Goal: Task Accomplishment & Management: Complete application form

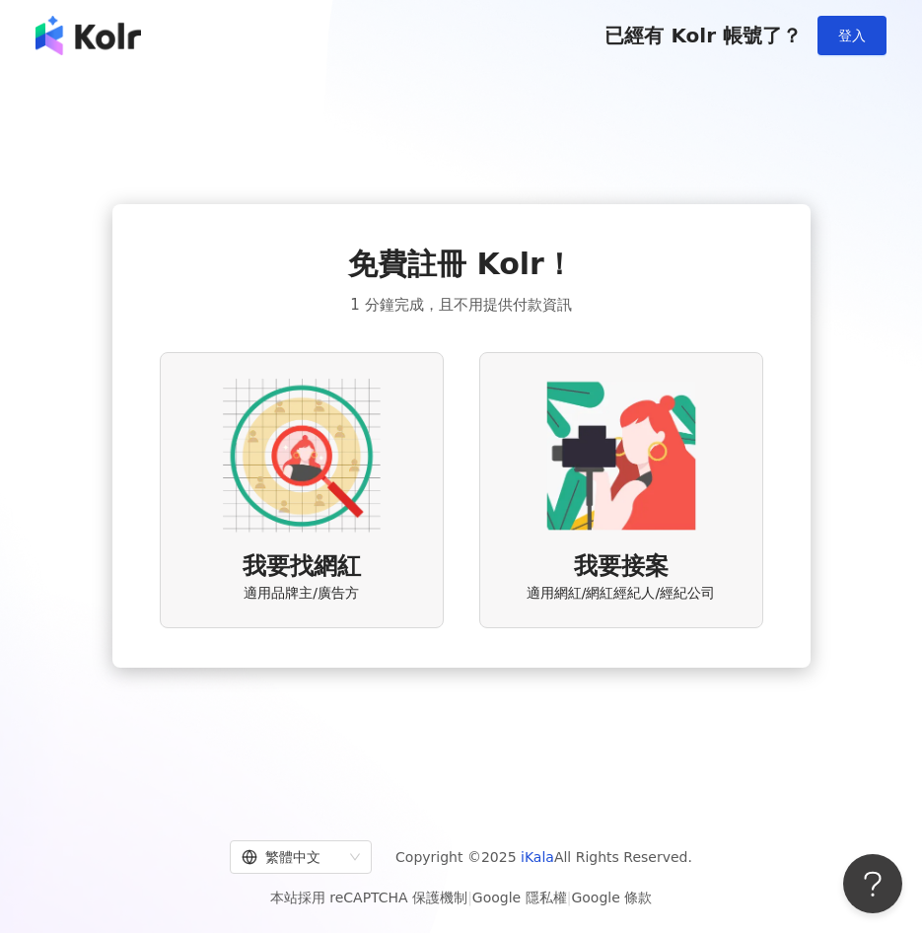
click at [378, 553] on div "我要找網紅 適用品牌主/廣告方" at bounding box center [302, 489] width 284 height 275
drag, startPoint x: 559, startPoint y: 297, endPoint x: 308, endPoint y: 298, distance: 251.4
click at [308, 298] on div "免費註冊 Kolr！ 1 分鐘完成，且不用提供付款資訊 我要找網紅 適用品牌主/廣告方 我要接案 適用網紅/網紅經紀人/經紀公司" at bounding box center [461, 434] width 603 height 383
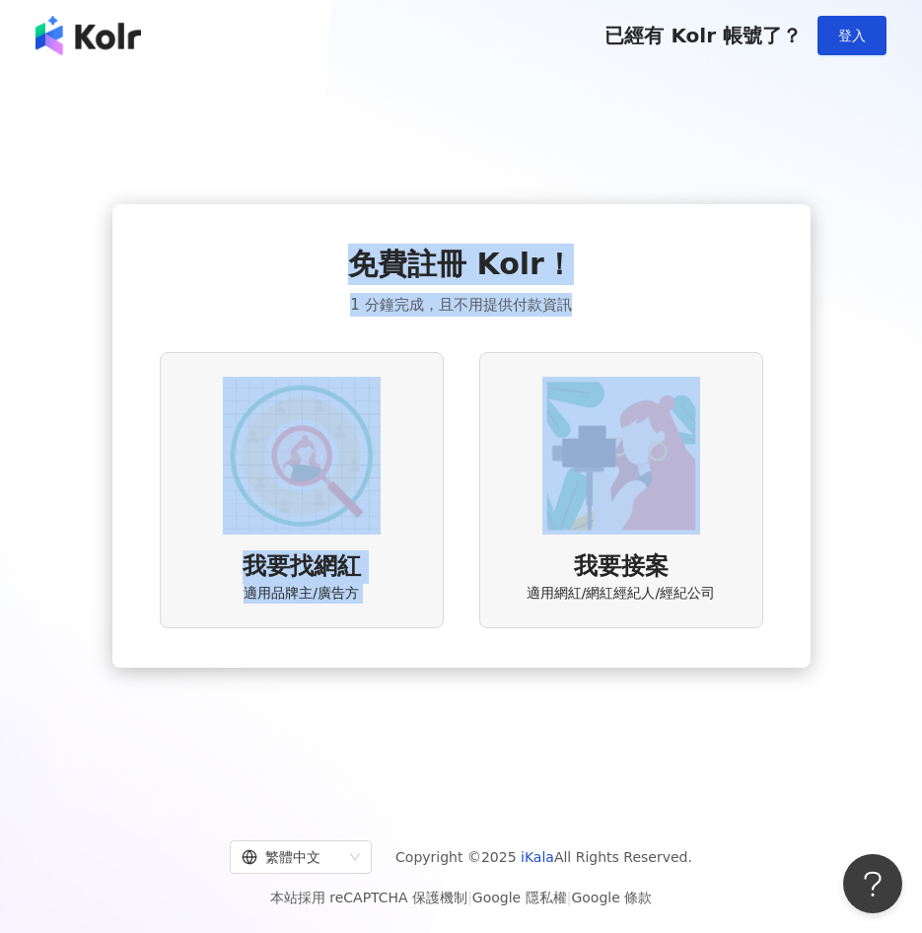
drag, startPoint x: 311, startPoint y: 261, endPoint x: 628, endPoint y: 331, distance: 324.1
click at [628, 331] on div "免費註冊 Kolr！ 1 分鐘完成，且不用提供付款資訊 我要找網紅 適用品牌主/廣告方 我要接案 適用網紅/網紅經紀人/經紀公司" at bounding box center [461, 434] width 603 height 383
drag, startPoint x: 628, startPoint y: 331, endPoint x: 622, endPoint y: 315, distance: 16.8
click at [626, 328] on div "免費註冊 Kolr！ 1 分鐘完成，且不用提供付款資訊 我要找網紅 適用品牌主/廣告方 我要接案 適用網紅/網紅經紀人/經紀公司" at bounding box center [461, 434] width 603 height 383
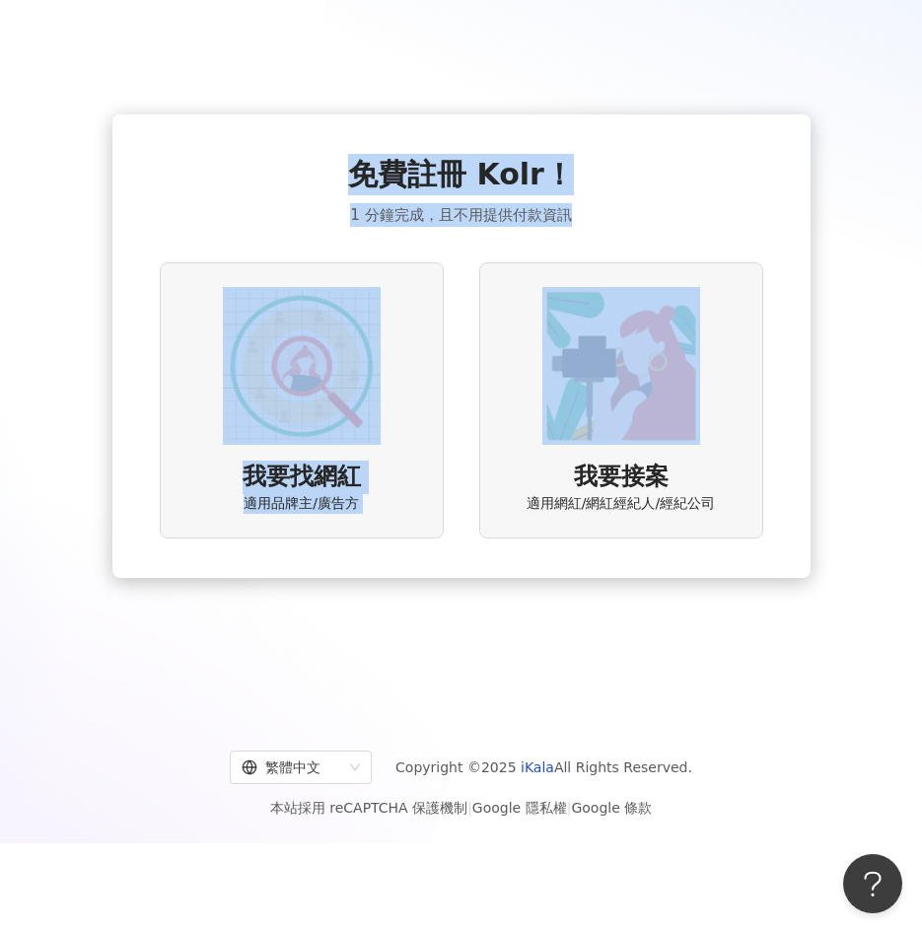
scroll to position [91, 0]
